Goal: Task Accomplishment & Management: Manage account settings

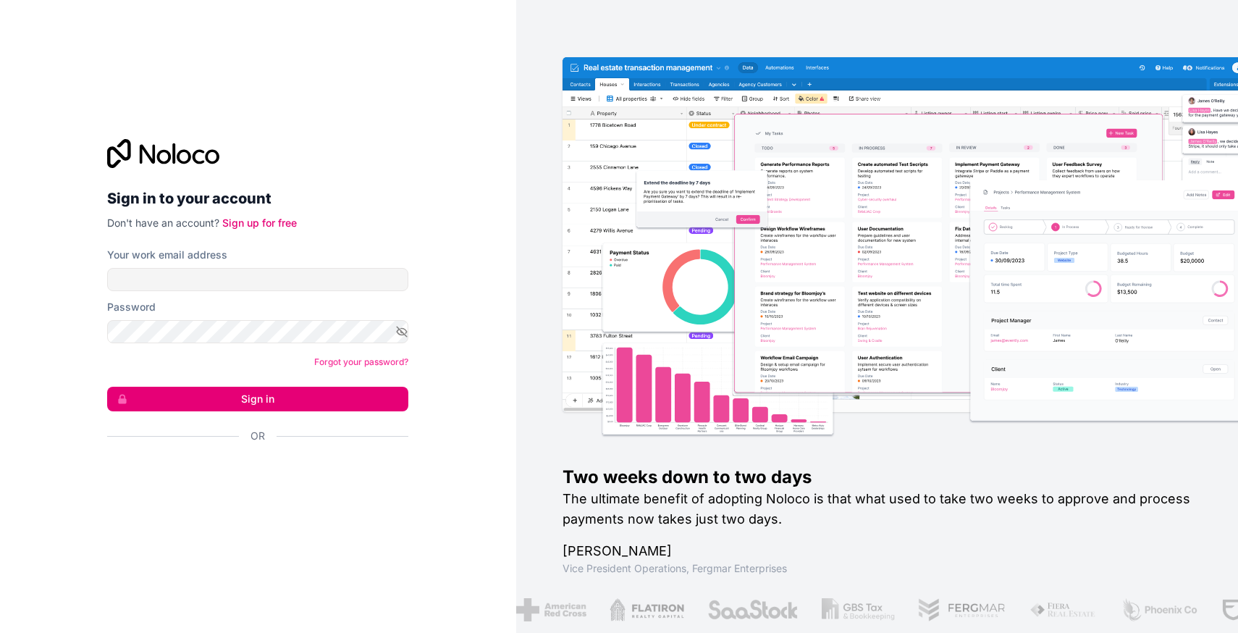
click at [408, 277] on nordpass-icon at bounding box center [408, 279] width 0 height 23
click at [0, 632] on nordpass-autofill-portal at bounding box center [0, 633] width 0 height 0
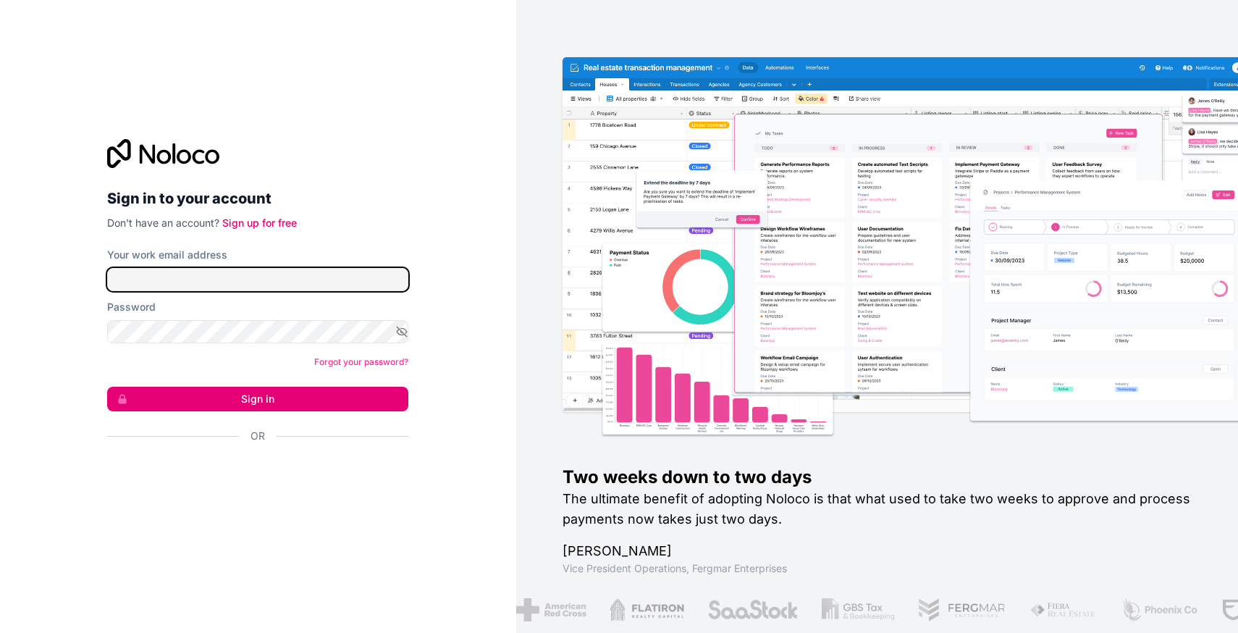
type input "[PERSON_NAME][EMAIL_ADDRESS][DOMAIN_NAME]"
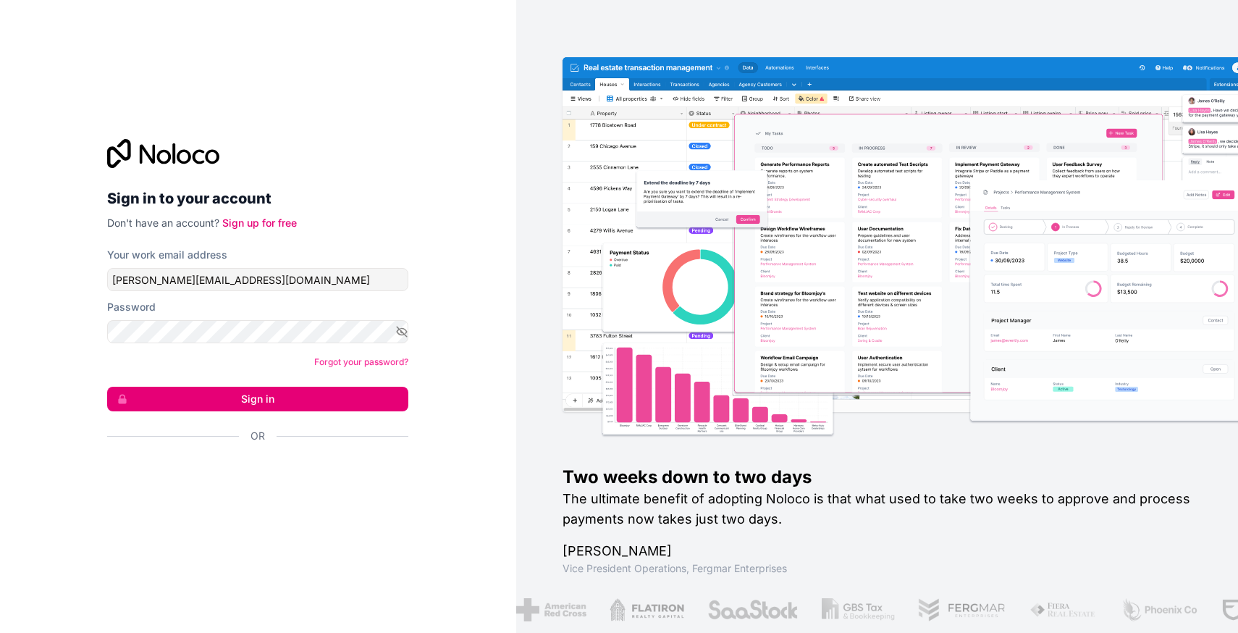
click at [226, 389] on button "Sign in" at bounding box center [257, 399] width 301 height 25
click at [226, 395] on button "Sign in" at bounding box center [257, 399] width 301 height 25
